Goal: Check status: Check status

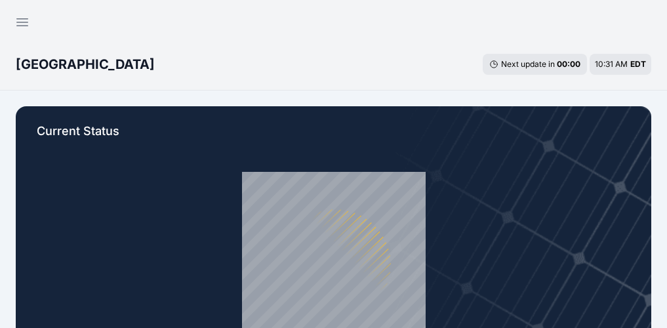
click at [0, 0] on link "My Sites" at bounding box center [0, 0] width 0 height 0
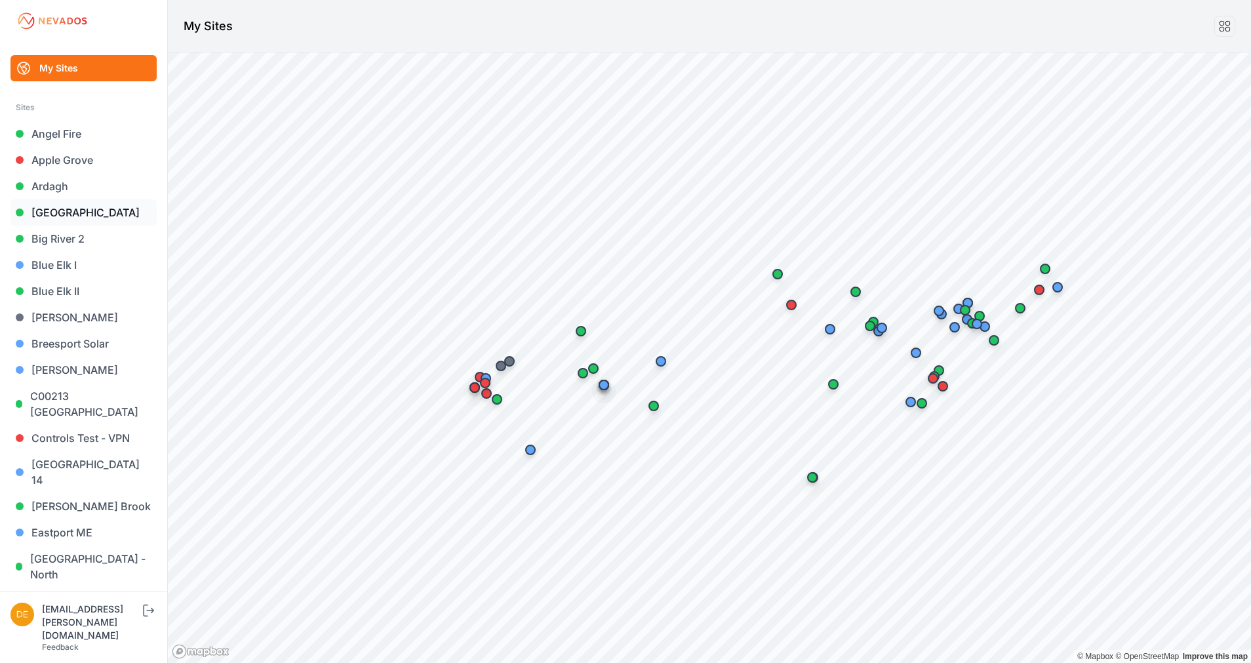
click at [88, 210] on link "[GEOGRAPHIC_DATA]" at bounding box center [83, 212] width 146 height 26
